Goal: Find specific page/section: Find specific page/section

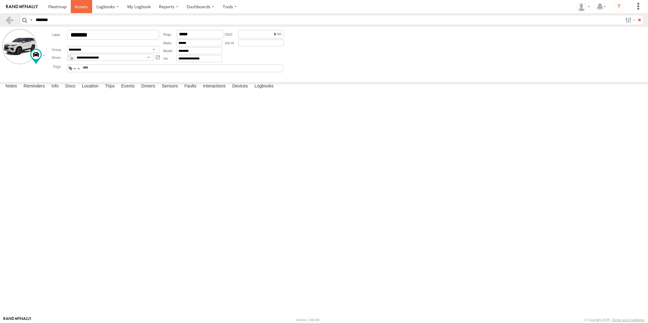
click at [77, 7] on span at bounding box center [81, 7] width 13 height 6
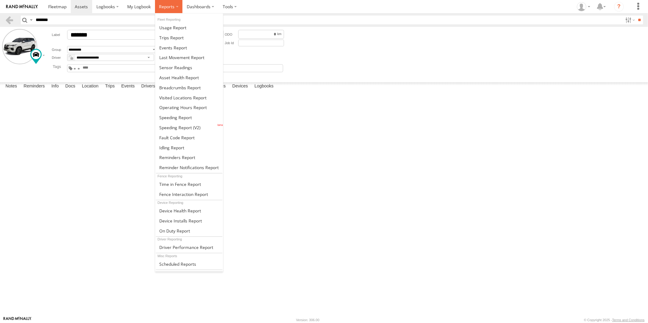
click at [167, 8] on span at bounding box center [167, 7] width 16 height 6
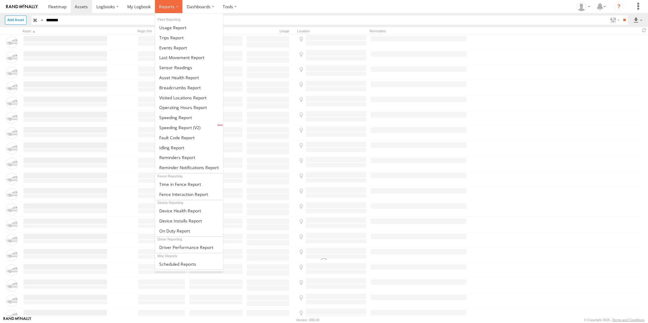
drag, startPoint x: 167, startPoint y: 7, endPoint x: 168, endPoint y: 10, distance: 3.3
click at [167, 7] on span at bounding box center [167, 7] width 16 height 6
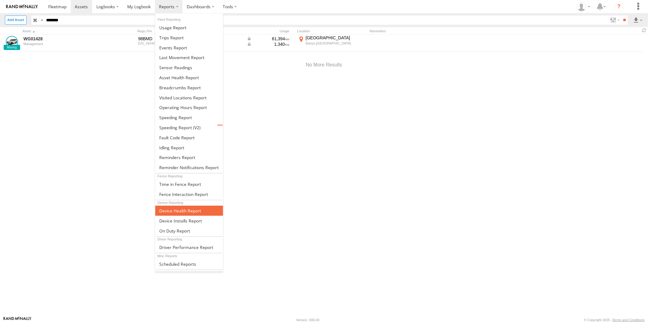
click at [176, 212] on span at bounding box center [180, 211] width 42 height 6
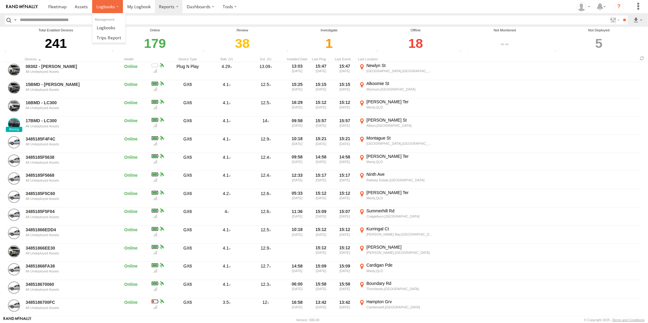
click at [105, 5] on span at bounding box center [105, 7] width 19 height 6
click at [73, 7] on link at bounding box center [82, 6] width 22 height 13
click at [56, 5] on span at bounding box center [57, 7] width 18 height 6
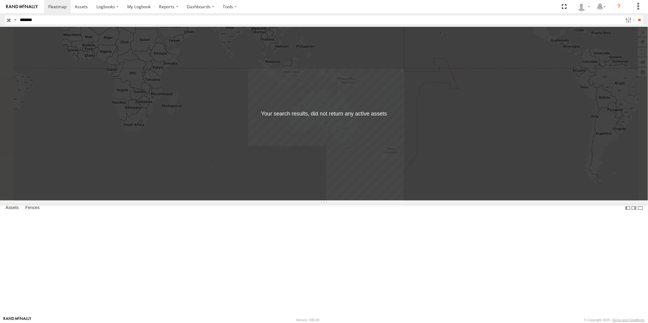
click at [8, 21] on input "button" at bounding box center [9, 20] width 8 height 9
